Goal: Transaction & Acquisition: Download file/media

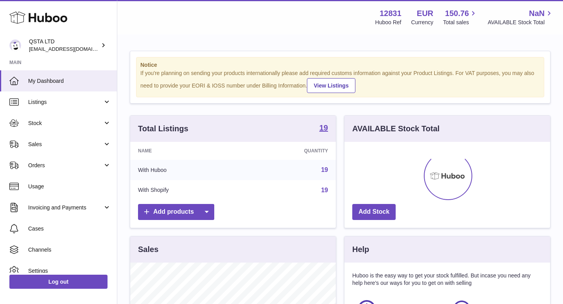
scroll to position [122, 206]
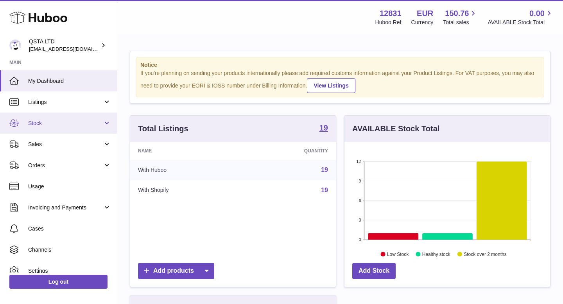
click at [61, 126] on span "Stock" at bounding box center [65, 123] width 75 height 7
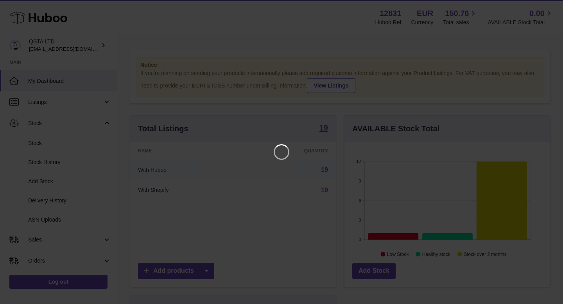
click at [39, 144] on iframe at bounding box center [282, 152] width 532 height 273
click at [540, 6] on icon "Close" at bounding box center [542, 6] width 9 height 9
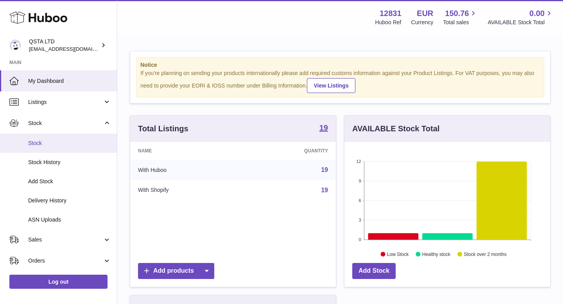
click at [67, 150] on link "Stock" at bounding box center [58, 143] width 117 height 19
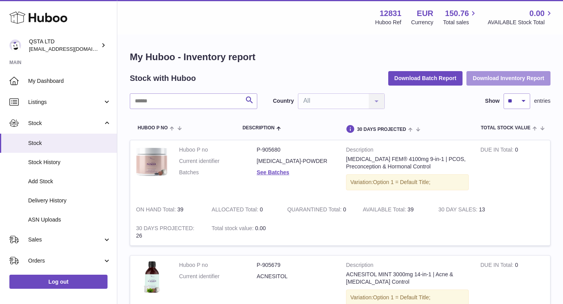
click at [506, 75] on button "Download Inventory Report" at bounding box center [509, 78] width 84 height 14
